Goal: Task Accomplishment & Management: Manage account settings

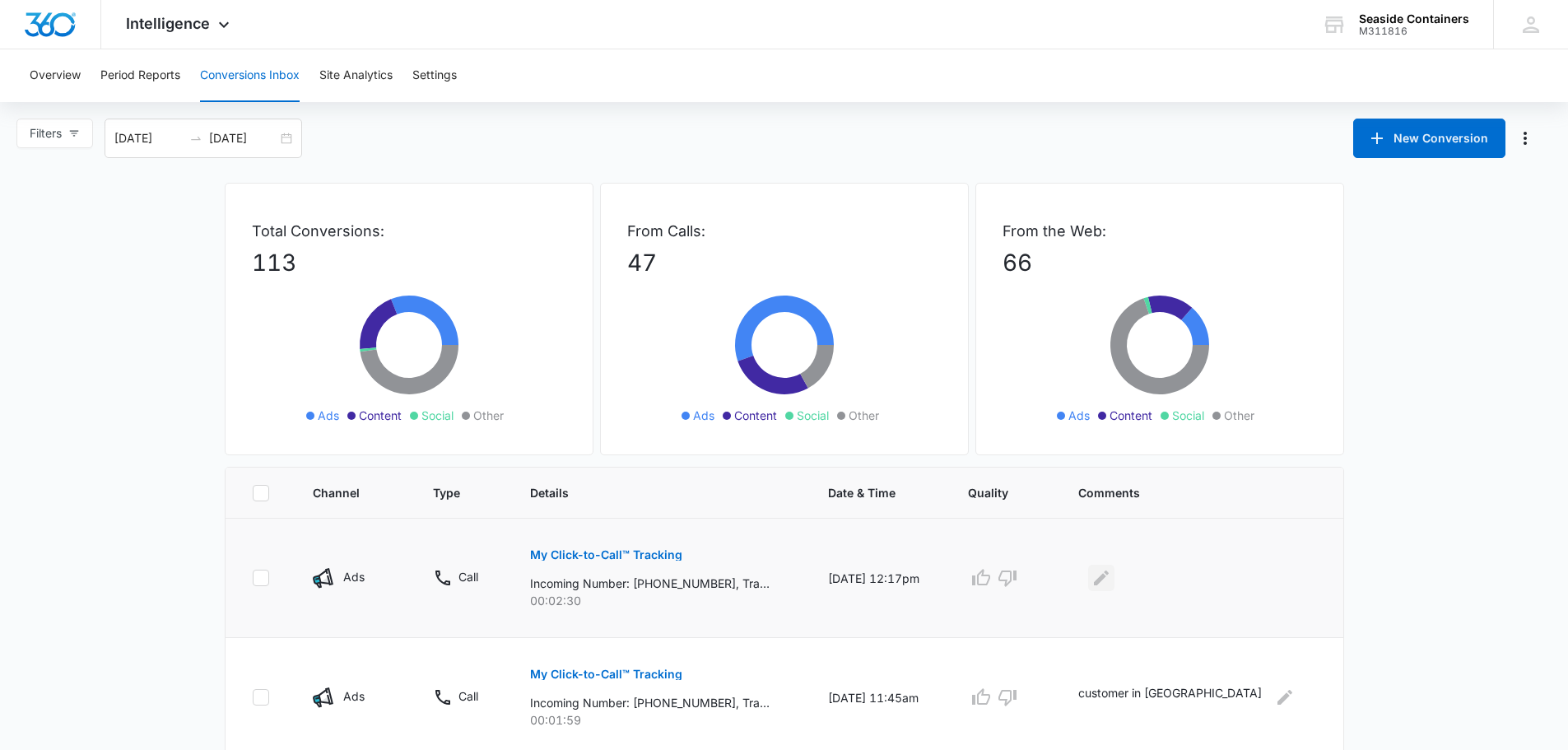
click at [1111, 578] on icon "Edit Comments" at bounding box center [1101, 577] width 20 height 20
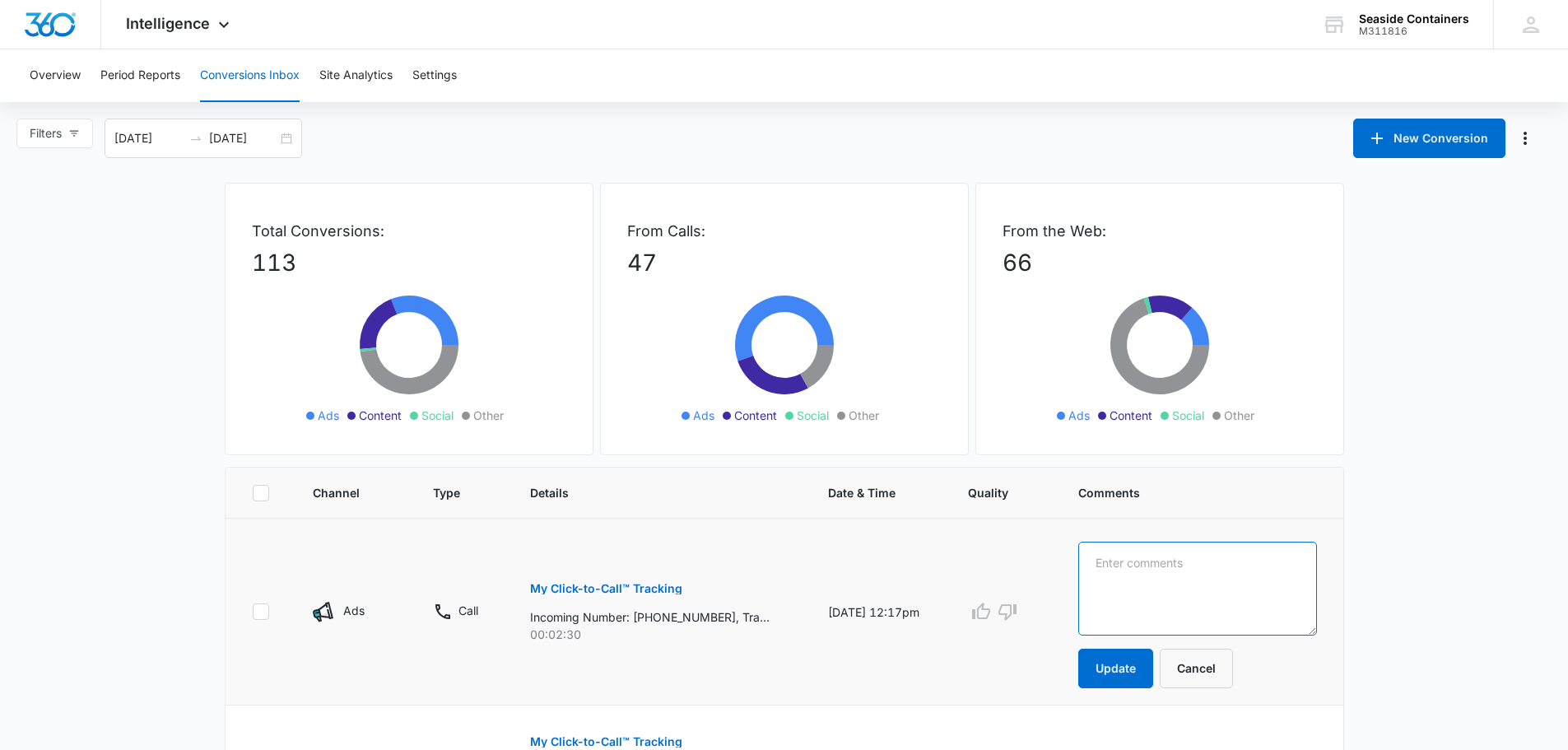
click at [1140, 560] on textarea at bounding box center [1196, 589] width 237 height 94
type textarea "[PERSON_NAME] 20ft coming to see"
click at [1153, 662] on button "Update" at bounding box center [1115, 668] width 75 height 39
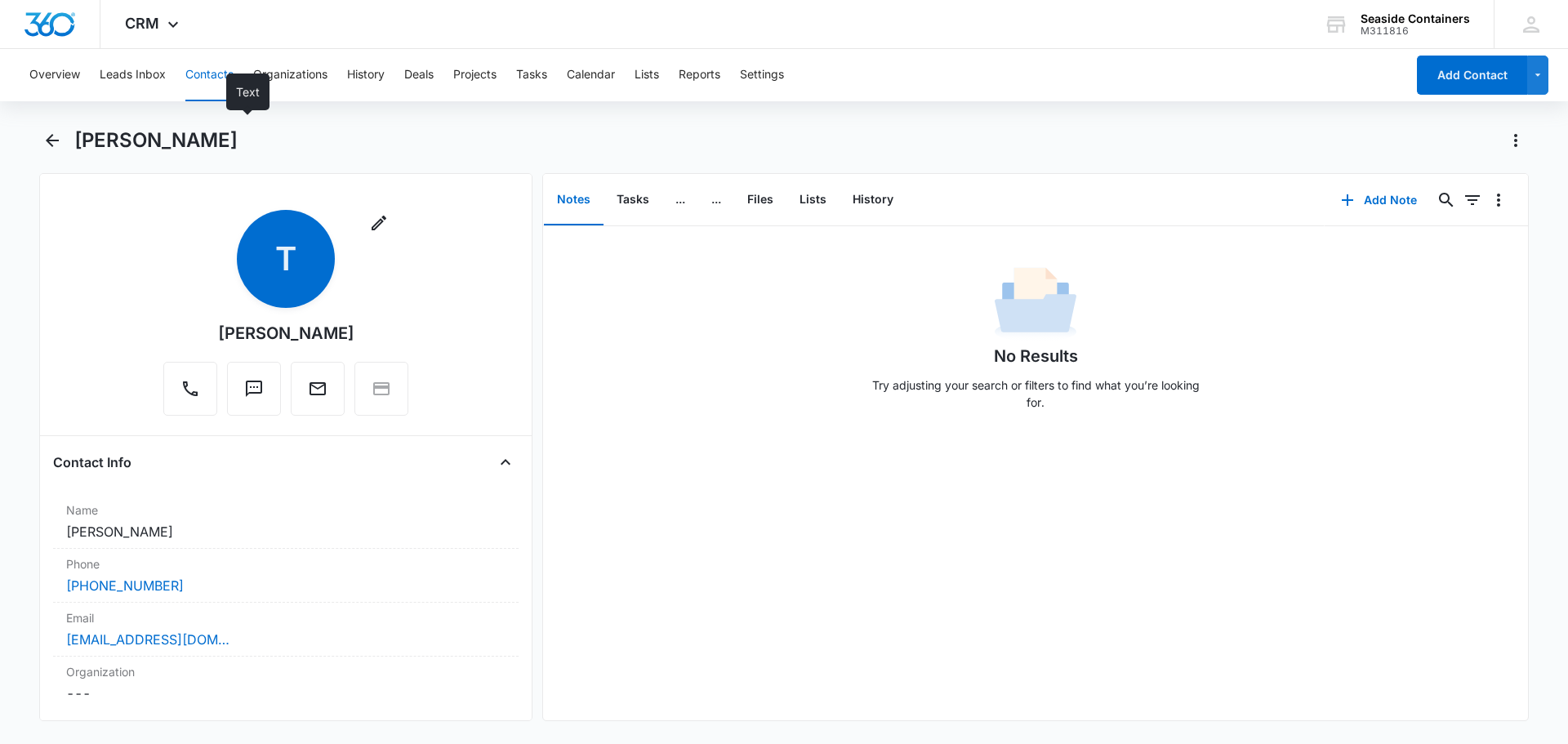
scroll to position [245, 0]
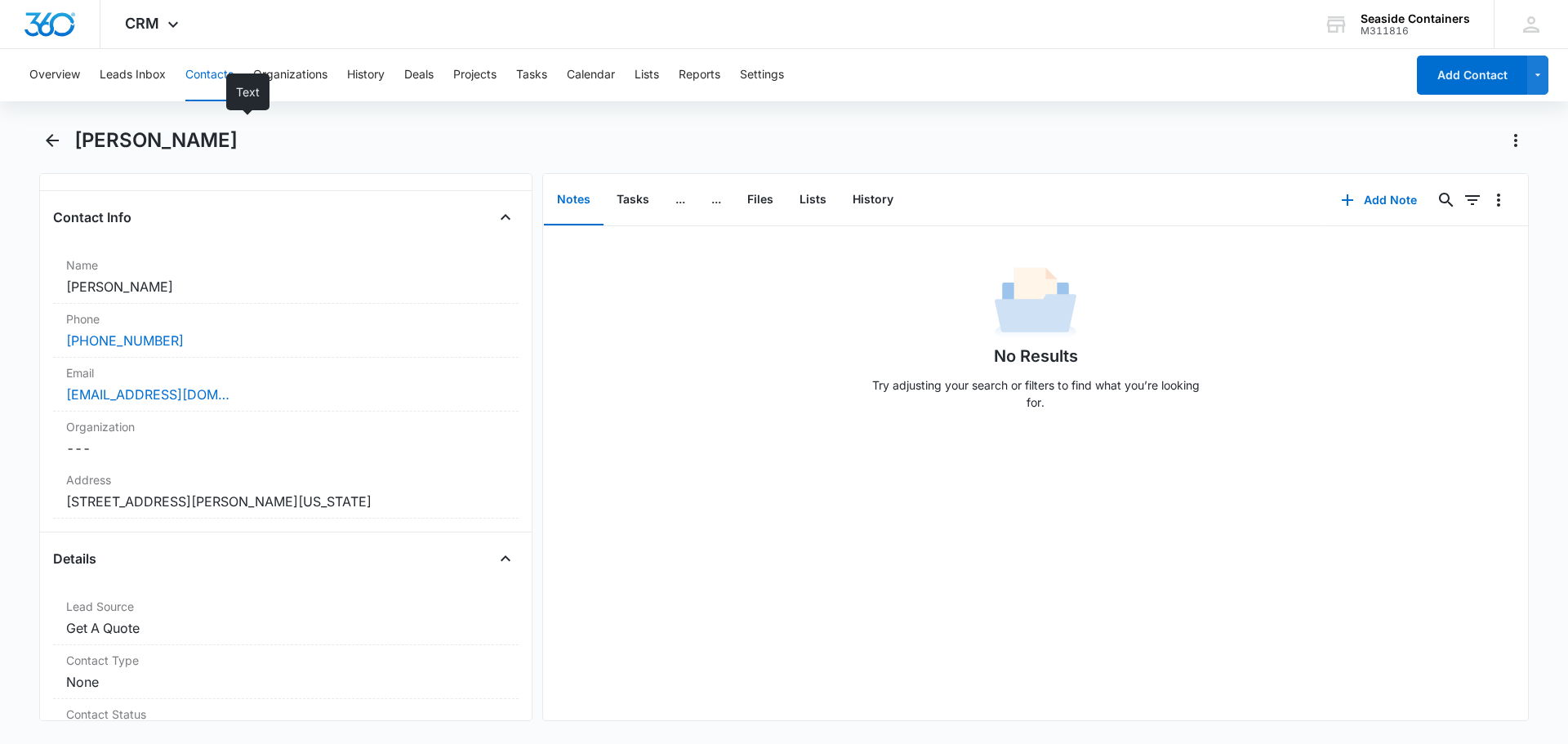
click at [191, 75] on button "Contacts" at bounding box center [209, 75] width 48 height 53
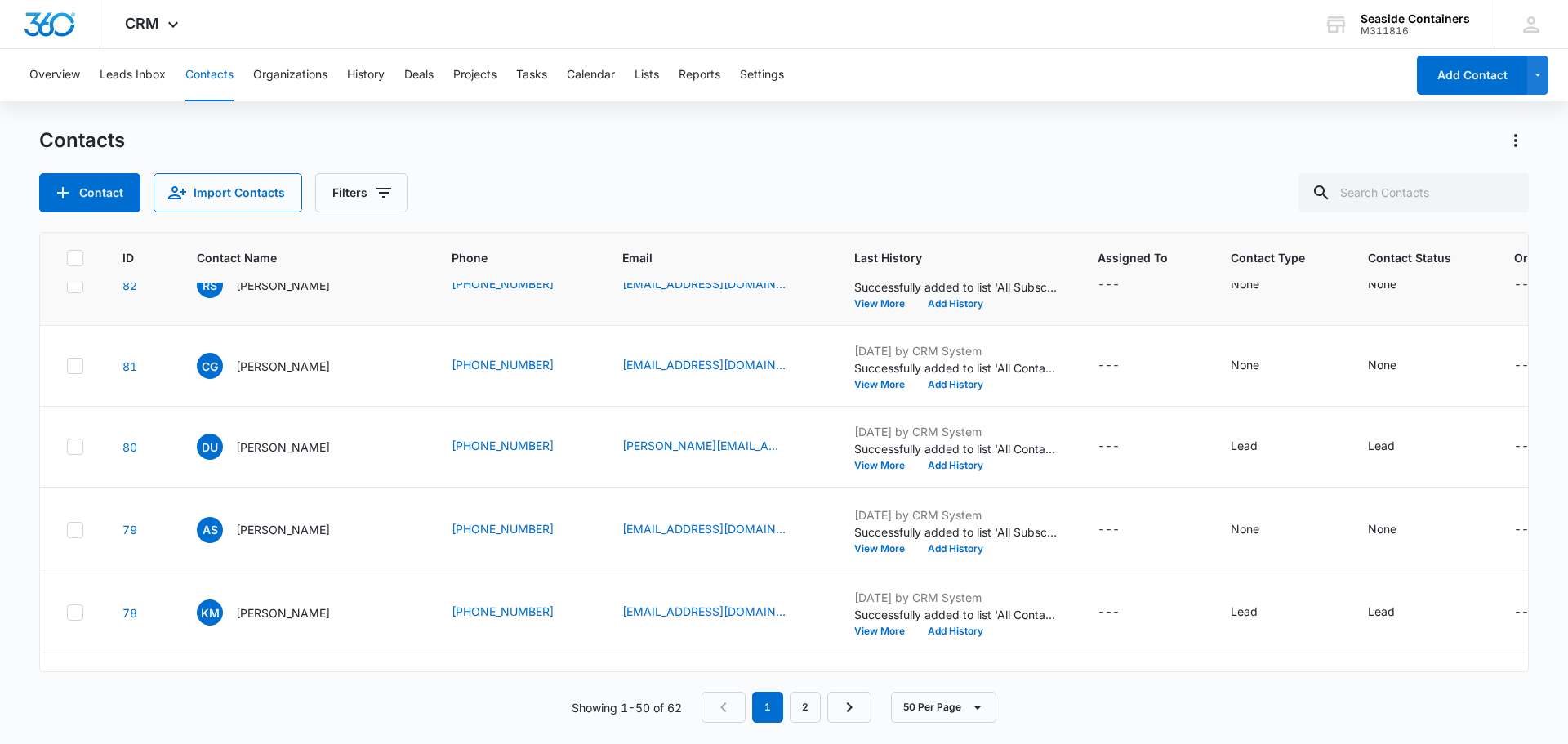
scroll to position [735, 0]
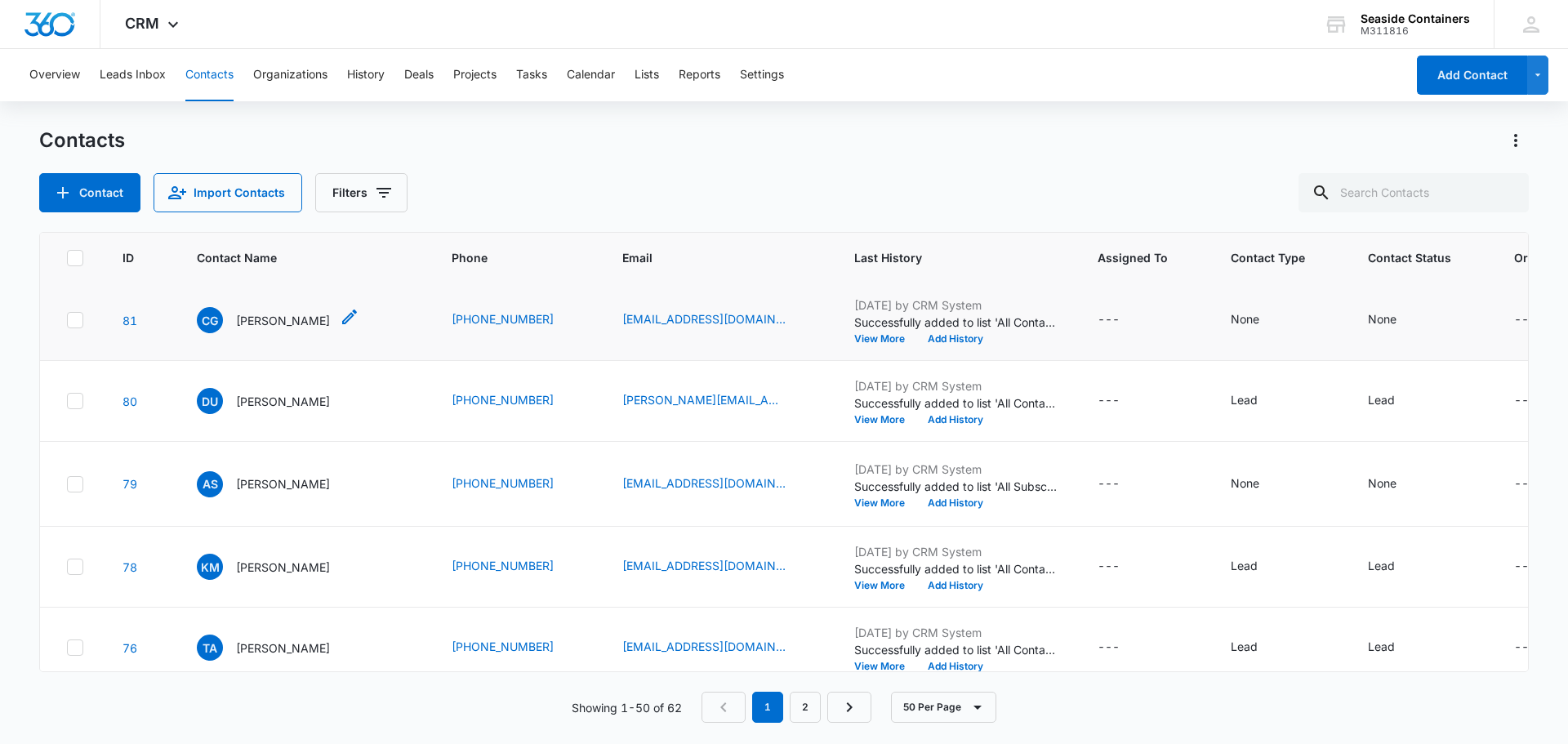
click at [262, 329] on p "Cindy Good" at bounding box center [282, 320] width 94 height 17
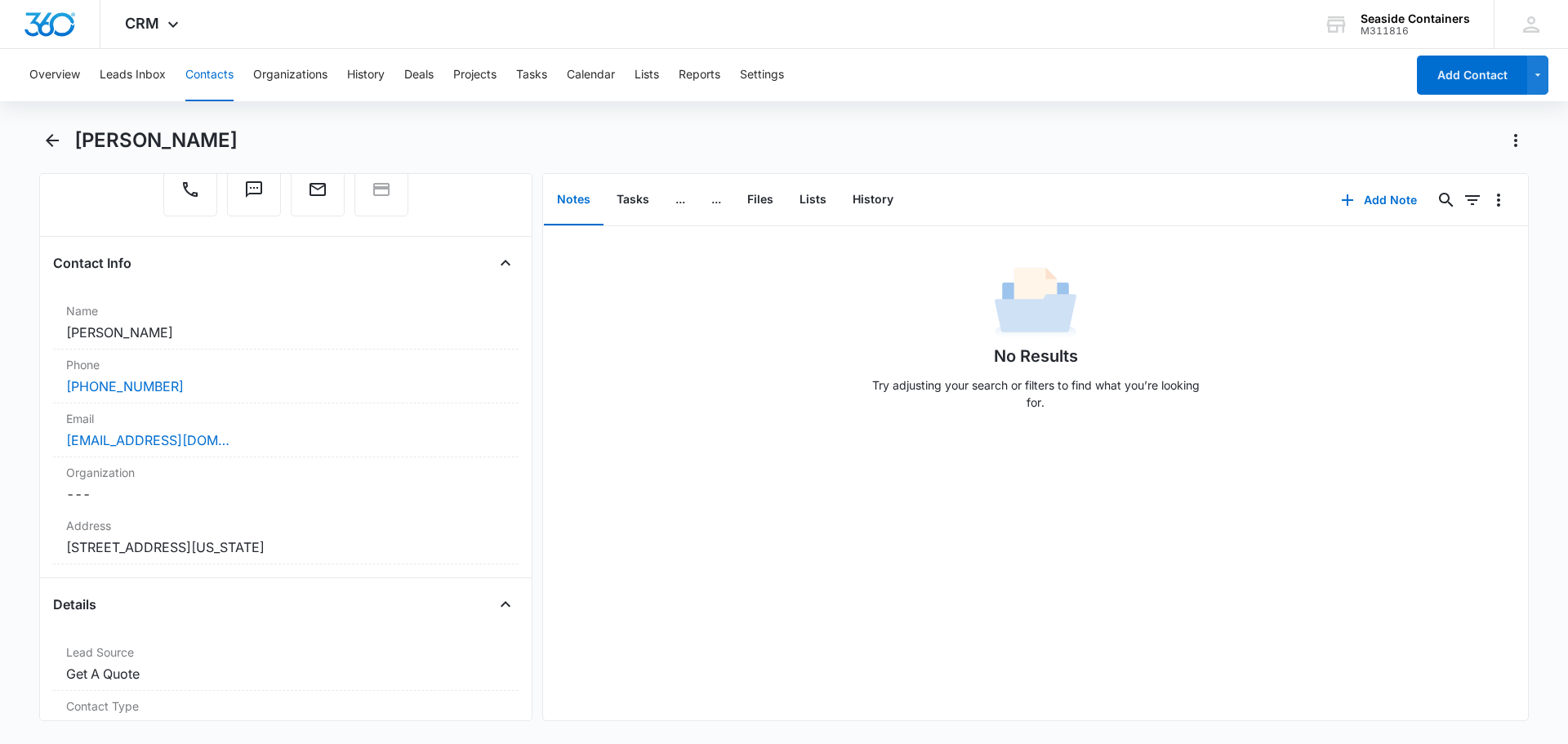
scroll to position [245, 0]
